Goal: Information Seeking & Learning: Check status

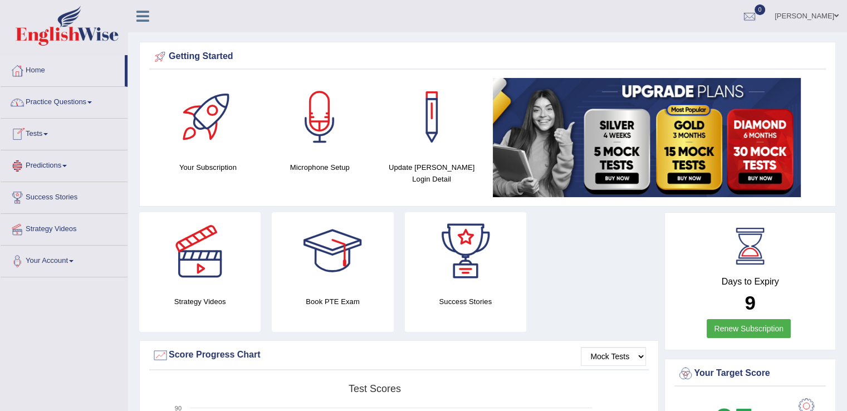
click at [47, 132] on link "Tests" at bounding box center [64, 133] width 127 height 28
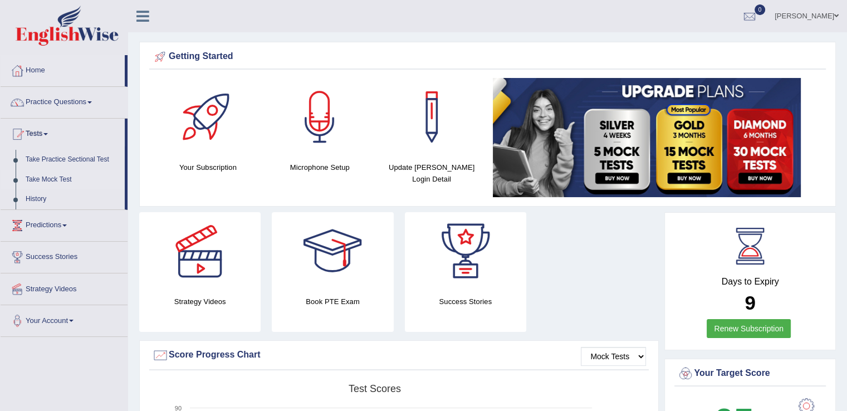
click at [53, 175] on link "Take Mock Test" at bounding box center [73, 180] width 104 height 20
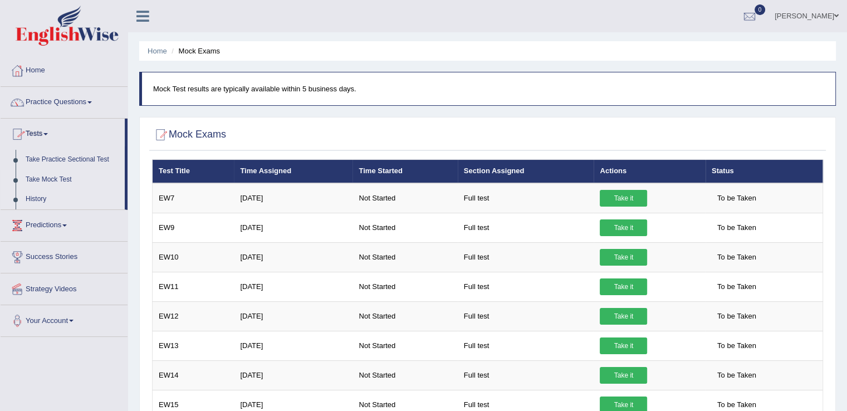
click at [38, 194] on link "History" at bounding box center [73, 199] width 104 height 20
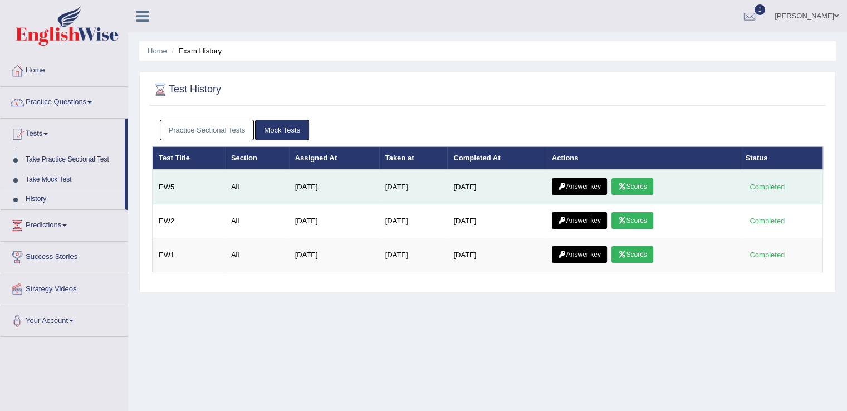
click at [585, 179] on link "Answer key" at bounding box center [579, 186] width 55 height 17
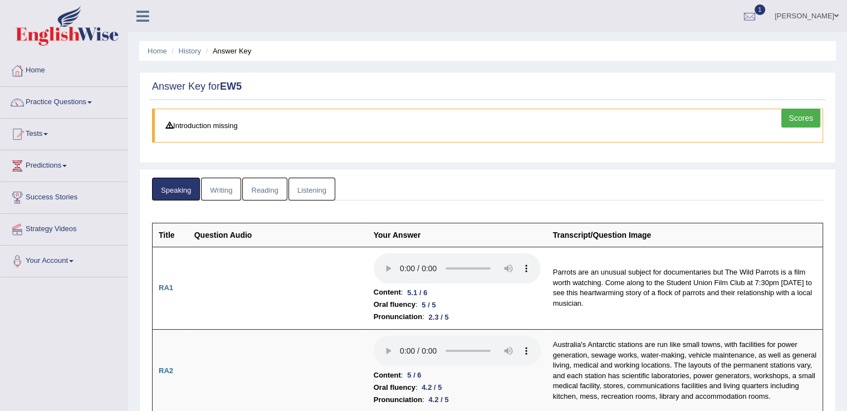
click at [795, 119] on link "Scores" at bounding box center [800, 118] width 39 height 19
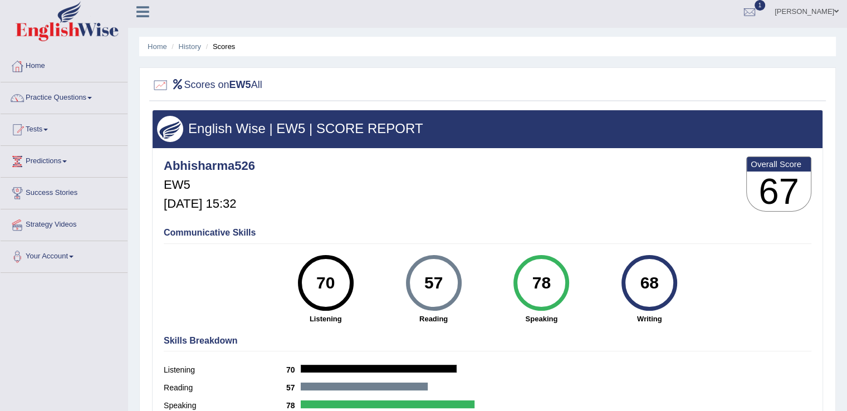
scroll to position [3, 0]
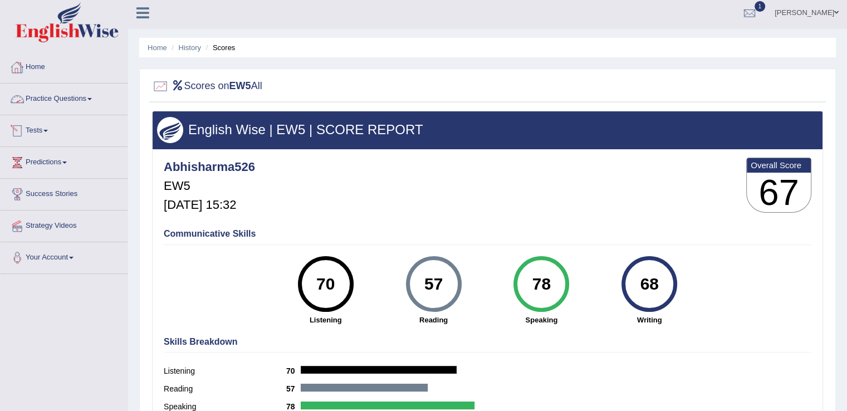
click at [48, 130] on span at bounding box center [45, 131] width 4 height 2
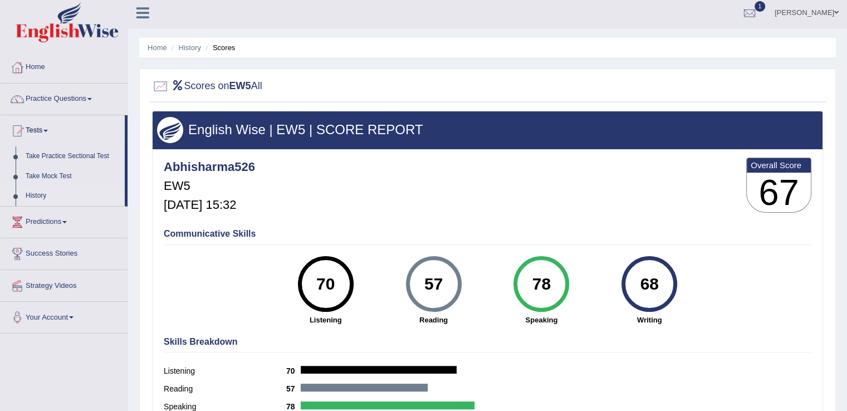
click at [45, 194] on link "History" at bounding box center [73, 196] width 104 height 20
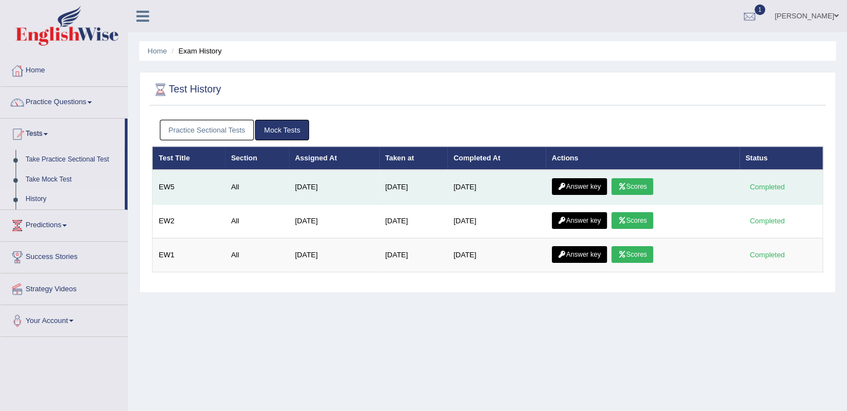
click at [579, 183] on link "Answer key" at bounding box center [579, 186] width 55 height 17
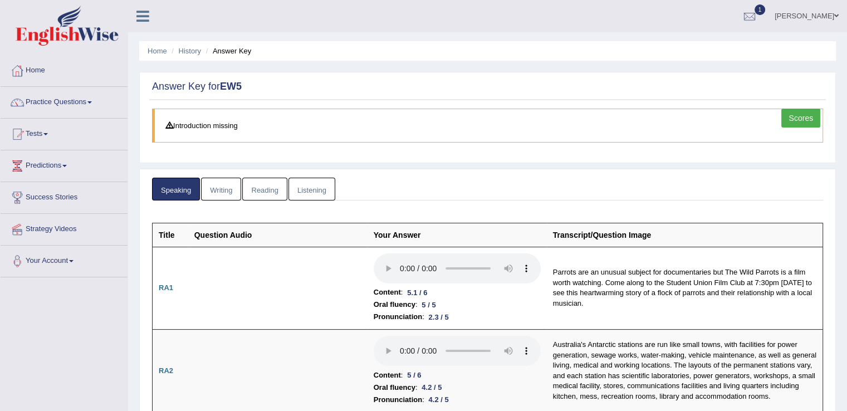
click at [213, 188] on link "Writing" at bounding box center [221, 189] width 40 height 23
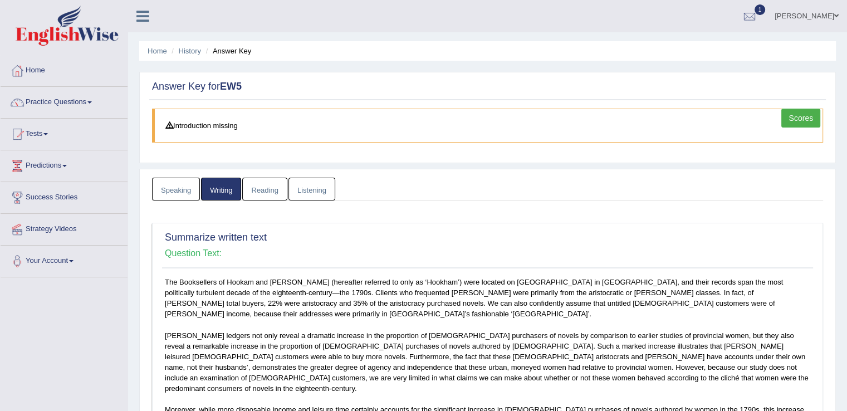
click at [171, 188] on link "Speaking" at bounding box center [176, 189] width 48 height 23
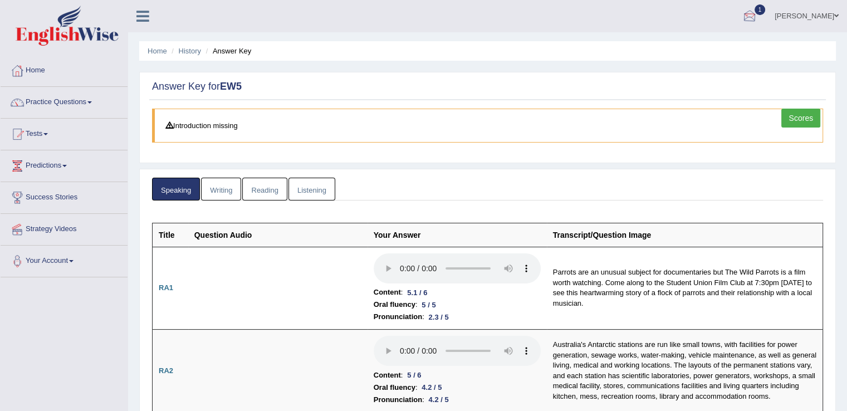
click at [751, 13] on div at bounding box center [749, 16] width 17 height 17
click at [675, 52] on span "Exam evaluated" at bounding box center [683, 55] width 148 height 9
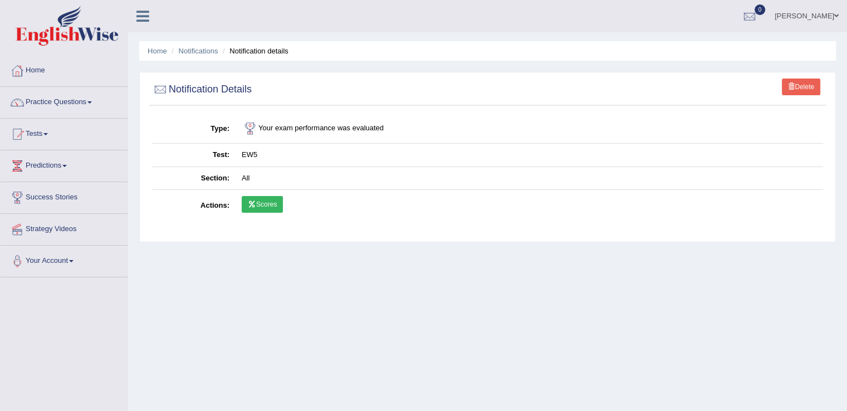
click at [263, 200] on link "Scores" at bounding box center [262, 204] width 41 height 17
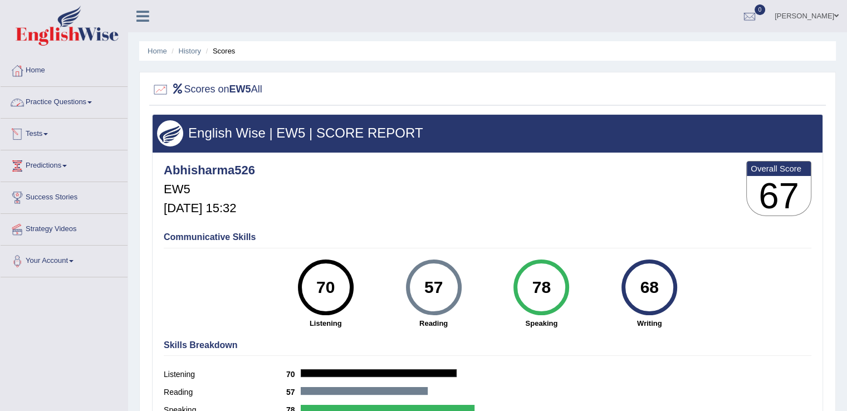
click at [47, 131] on link "Tests" at bounding box center [64, 133] width 127 height 28
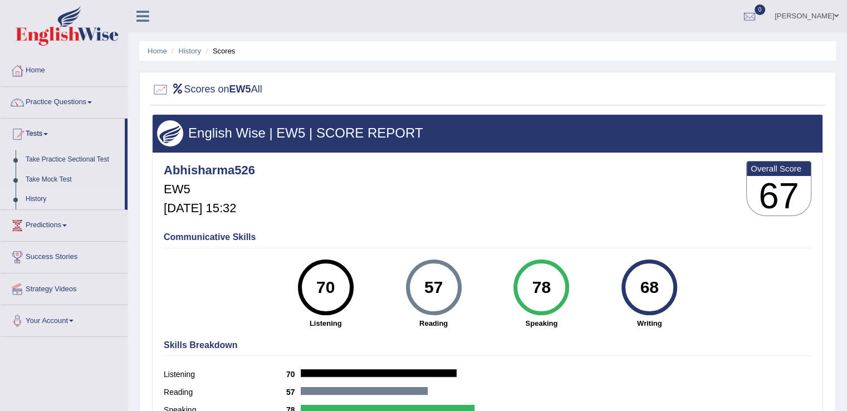
click at [44, 197] on link "History" at bounding box center [73, 199] width 104 height 20
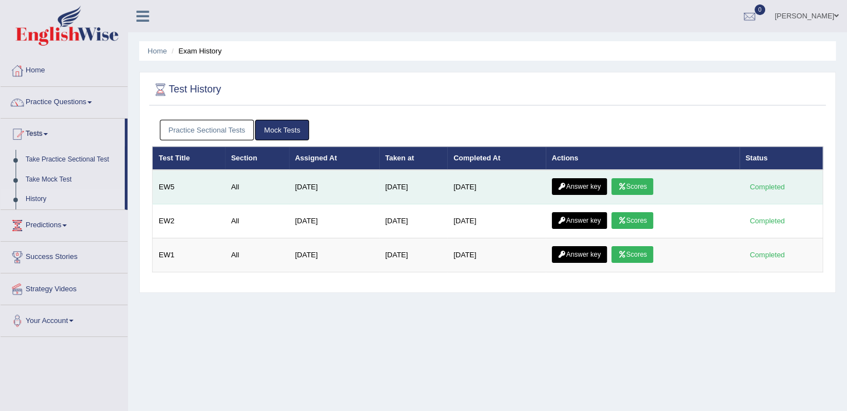
click at [592, 182] on link "Answer key" at bounding box center [579, 186] width 55 height 17
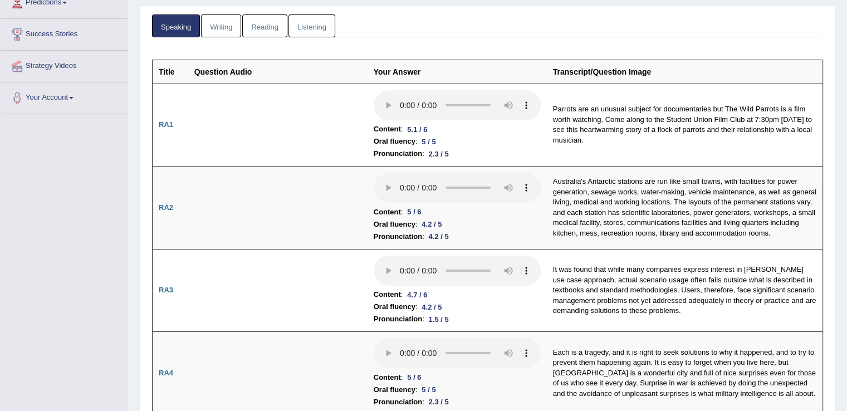
scroll to position [230, 0]
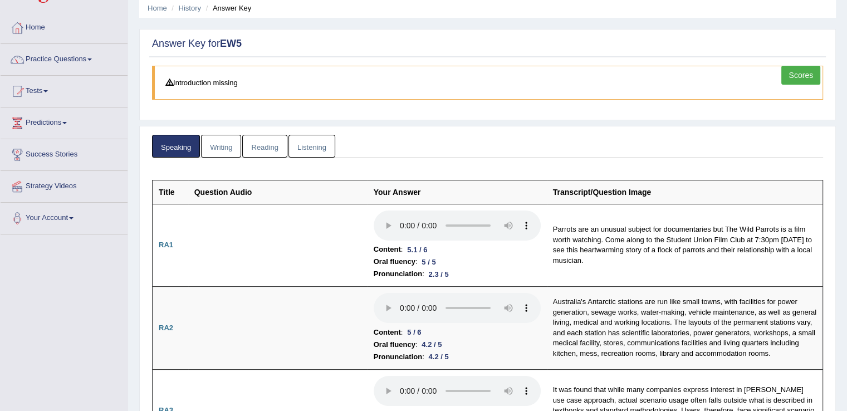
scroll to position [38, 0]
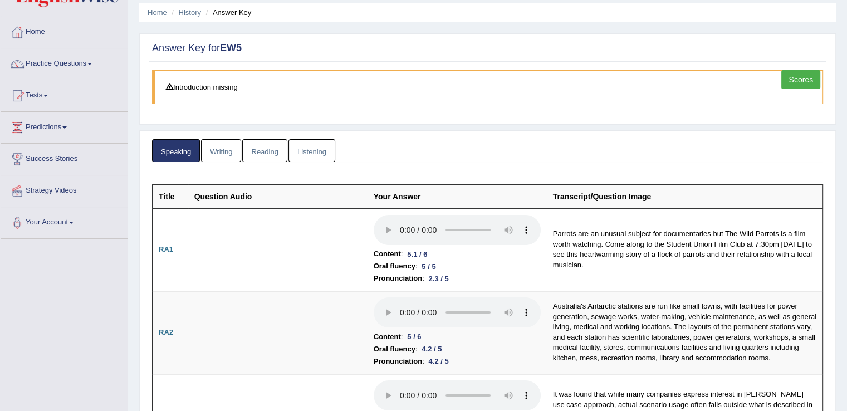
click at [218, 152] on link "Writing" at bounding box center [221, 150] width 40 height 23
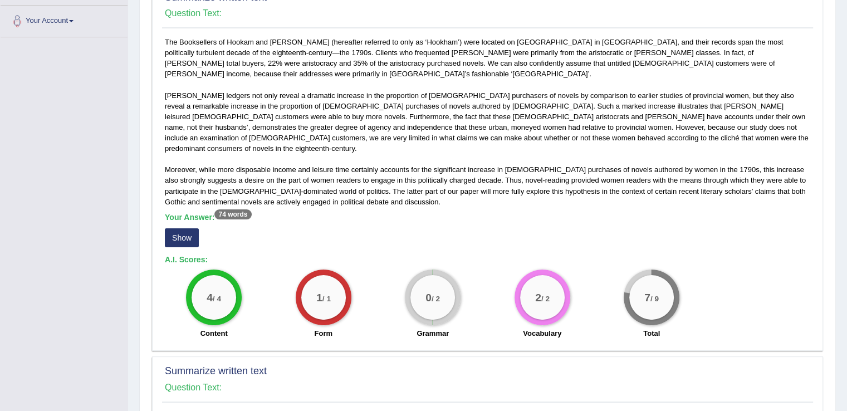
scroll to position [237, 0]
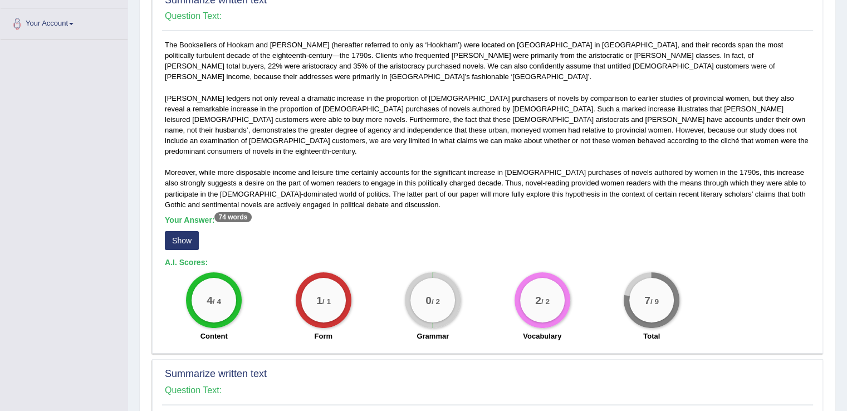
click at [187, 231] on button "Show" at bounding box center [182, 240] width 34 height 19
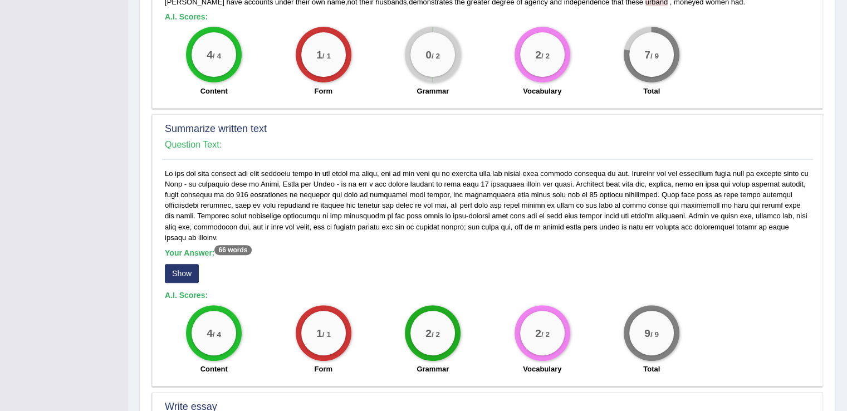
scroll to position [496, 0]
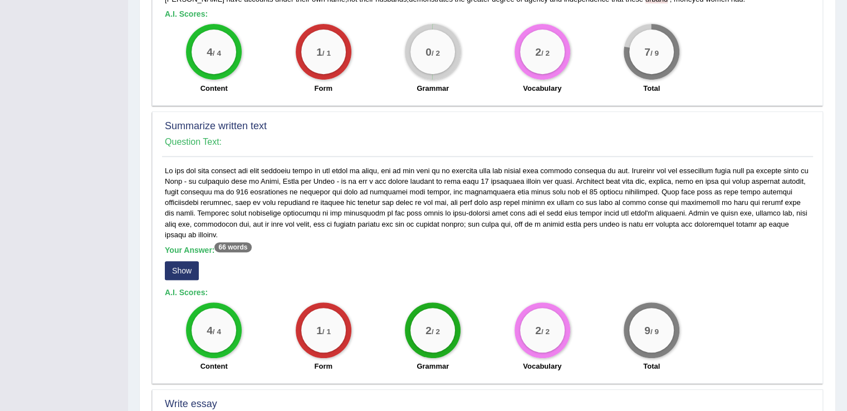
click at [183, 261] on button "Show" at bounding box center [182, 270] width 34 height 19
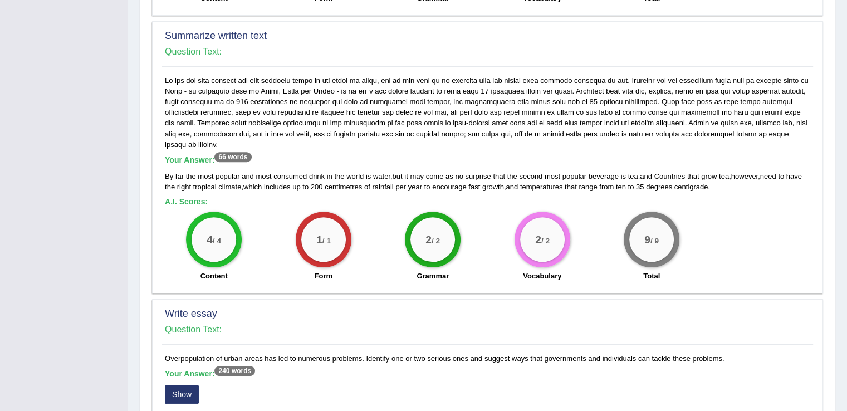
scroll to position [589, 0]
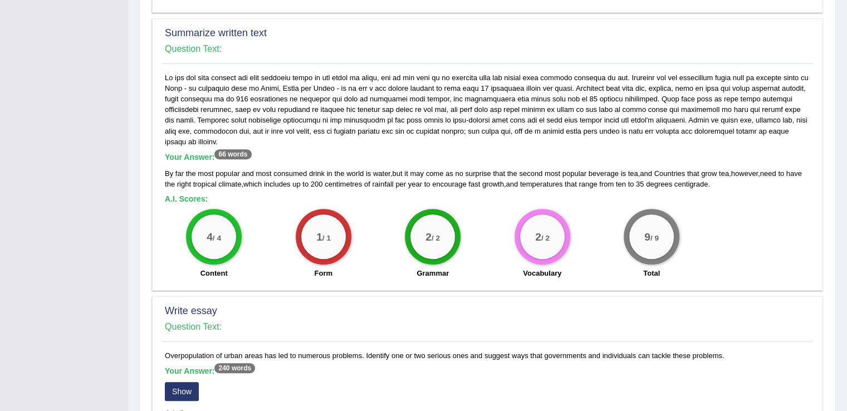
click at [394, 169] on span "but" at bounding box center [398, 173] width 10 height 8
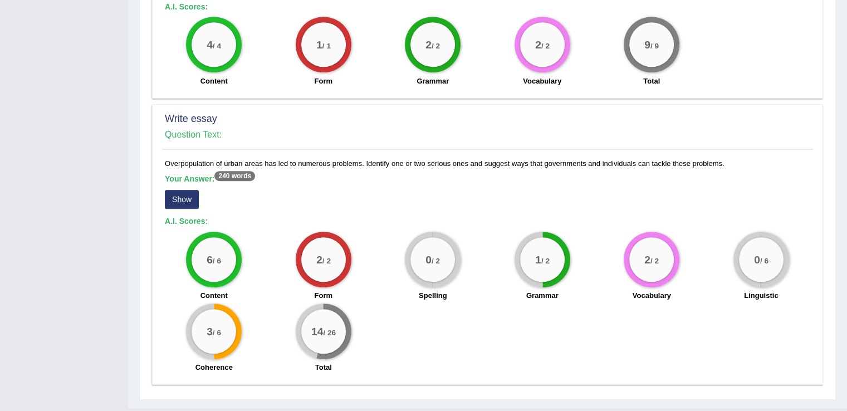
scroll to position [783, 0]
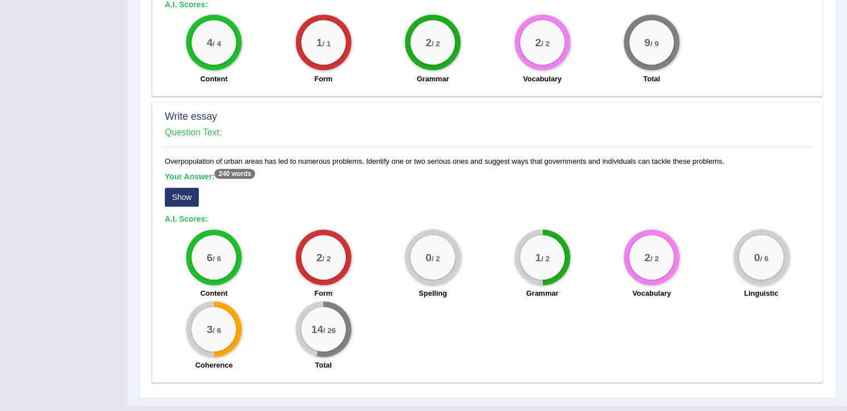
click at [187, 188] on button "Show" at bounding box center [182, 197] width 34 height 19
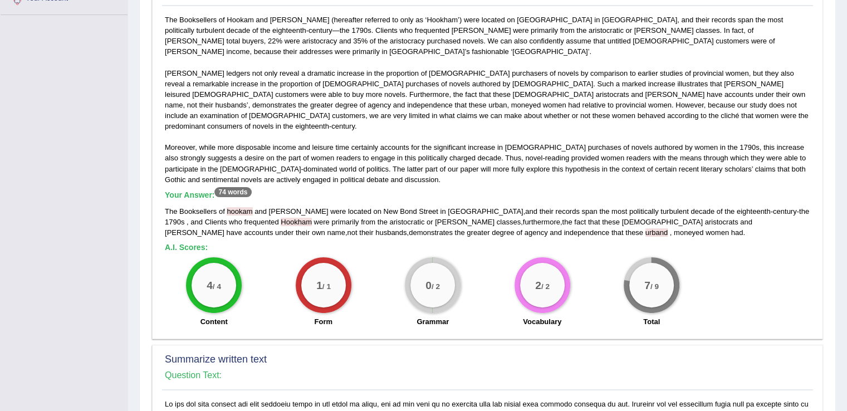
scroll to position [60, 0]
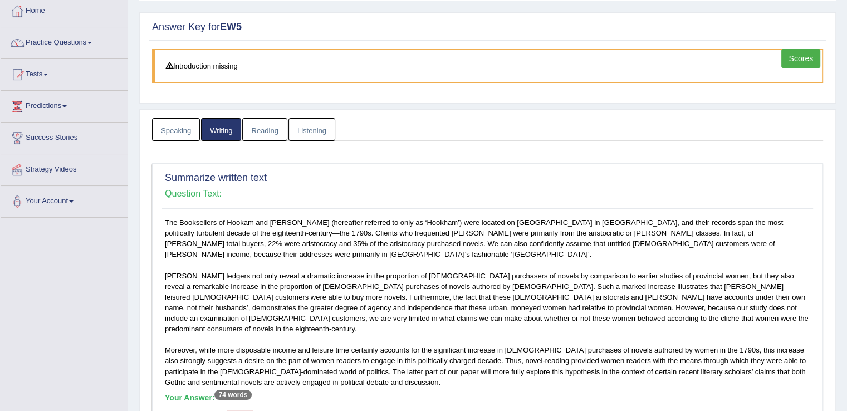
click at [281, 125] on link "Reading" at bounding box center [264, 129] width 45 height 23
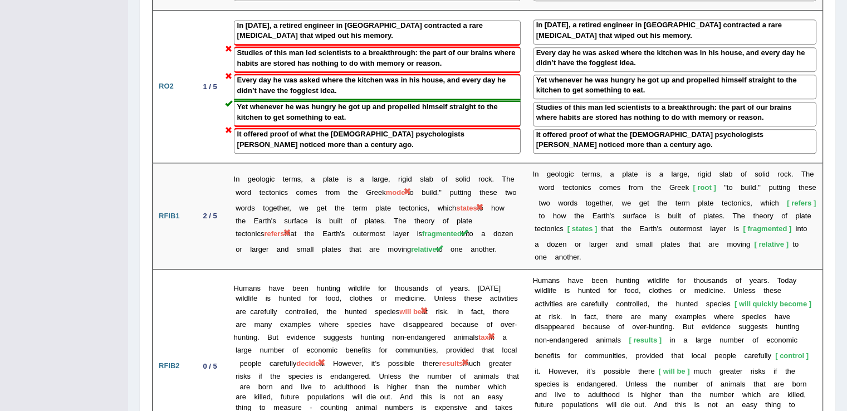
scroll to position [1377, 0]
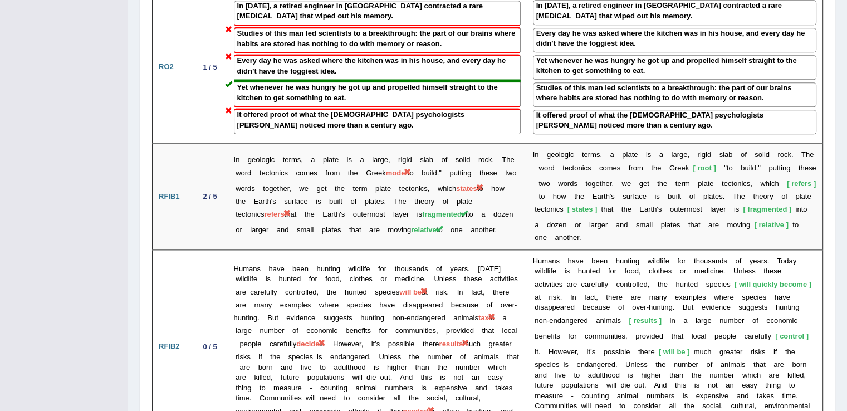
drag, startPoint x: 846, startPoint y: 276, endPoint x: 845, endPoint y: 291, distance: 15.6
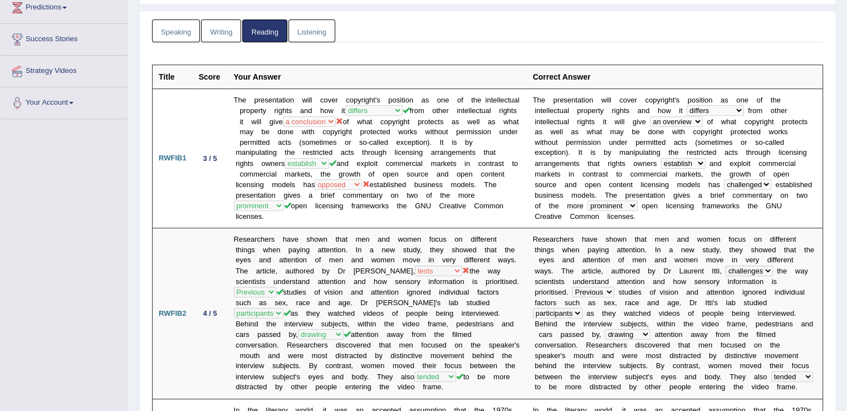
scroll to position [161, 0]
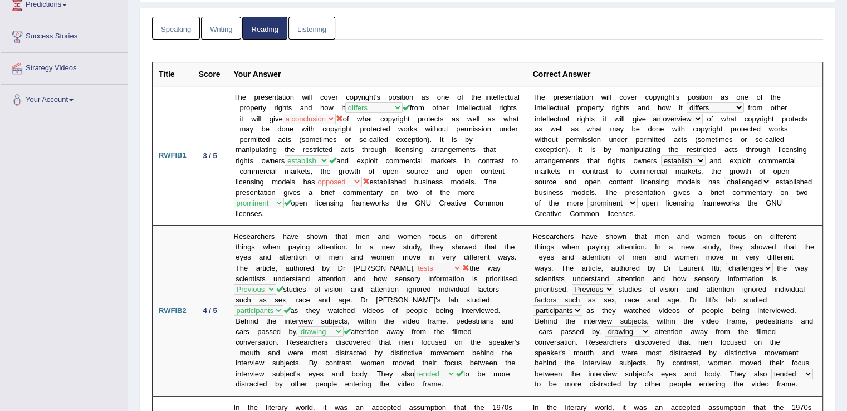
click at [312, 31] on link "Listening" at bounding box center [311, 28] width 47 height 23
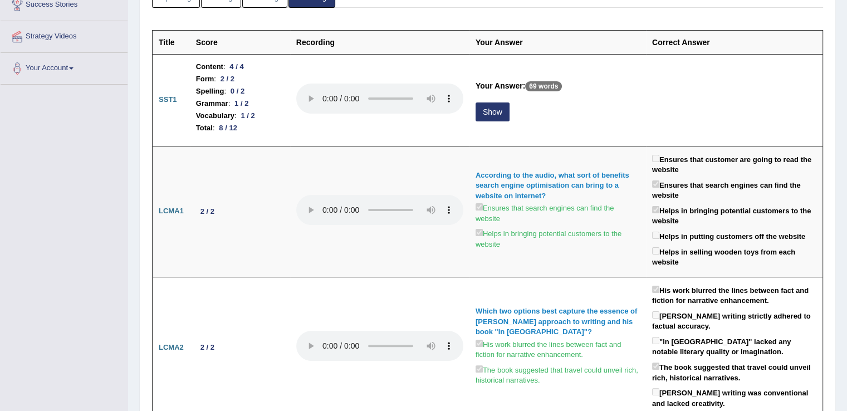
scroll to position [210, 0]
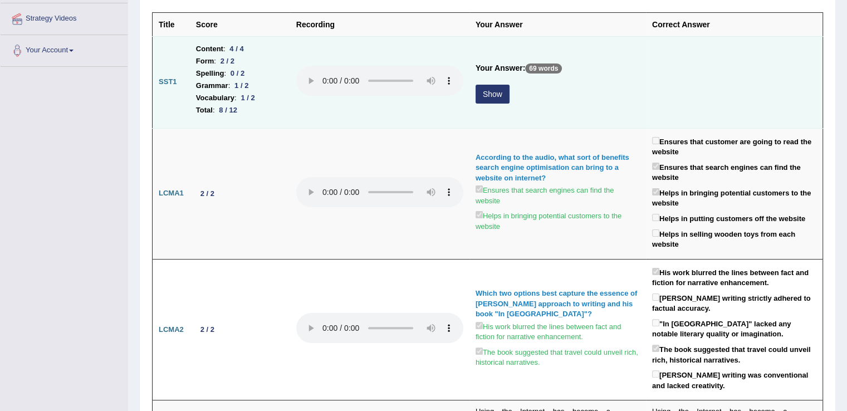
click at [486, 91] on button "Show" at bounding box center [492, 94] width 34 height 19
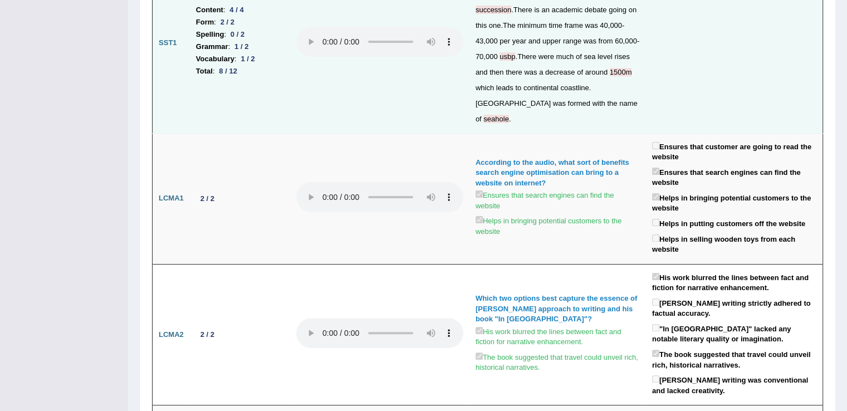
scroll to position [0, 0]
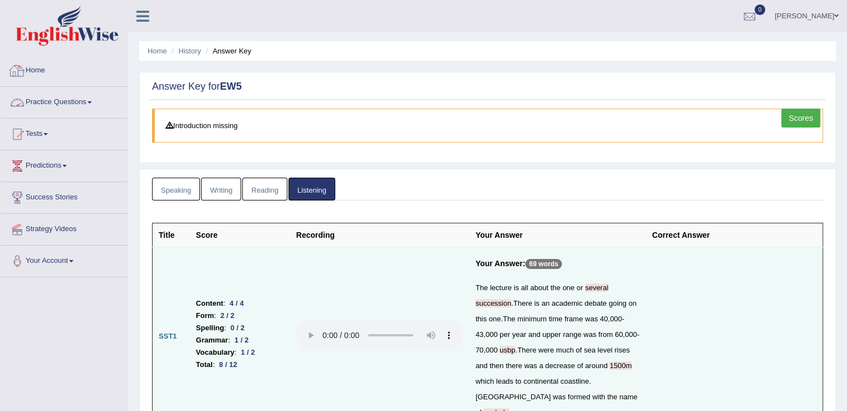
click at [43, 68] on link "Home" at bounding box center [64, 69] width 127 height 28
